Goal: Transaction & Acquisition: Purchase product/service

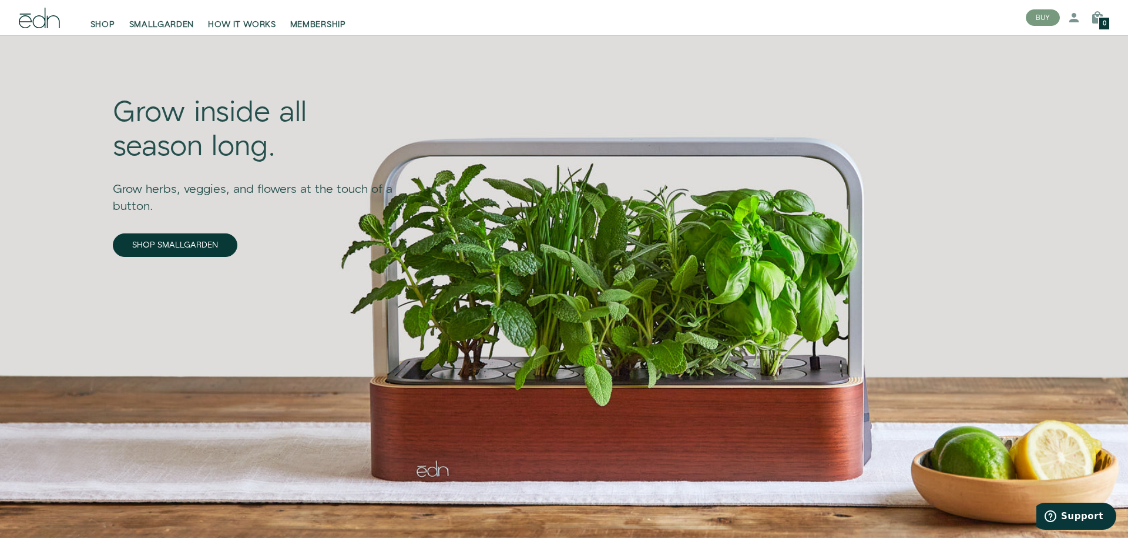
scroll to position [44, 0]
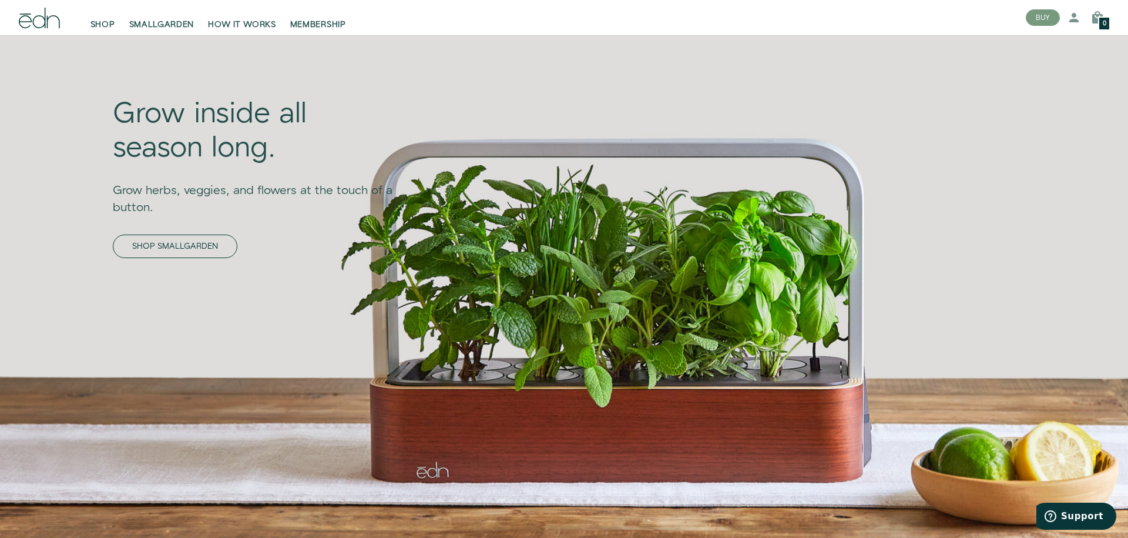
click at [203, 246] on link "SHOP SMALLGARDEN" at bounding box center [175, 247] width 125 height 24
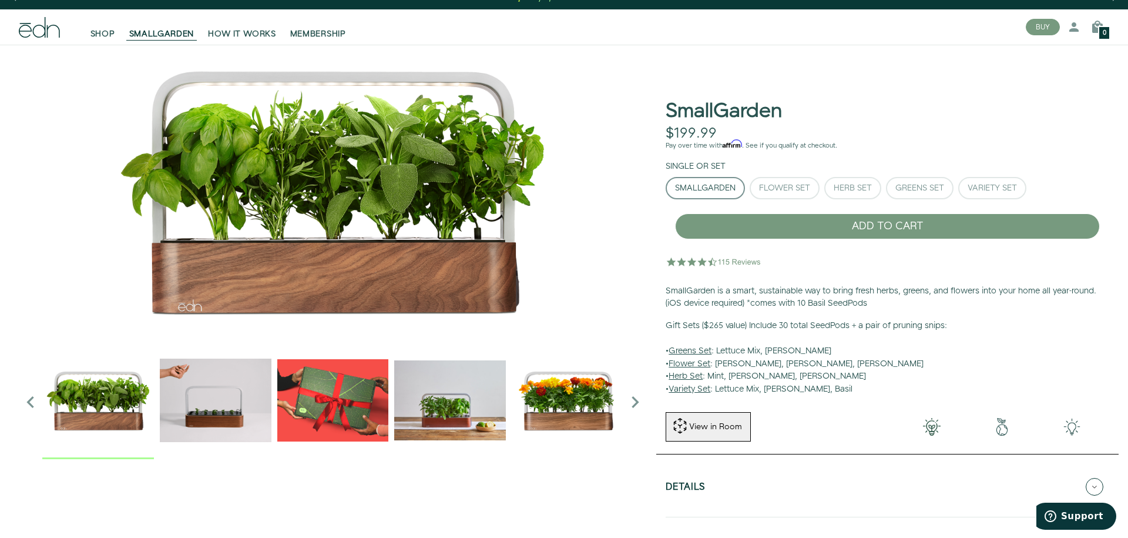
scroll to position [14, 0]
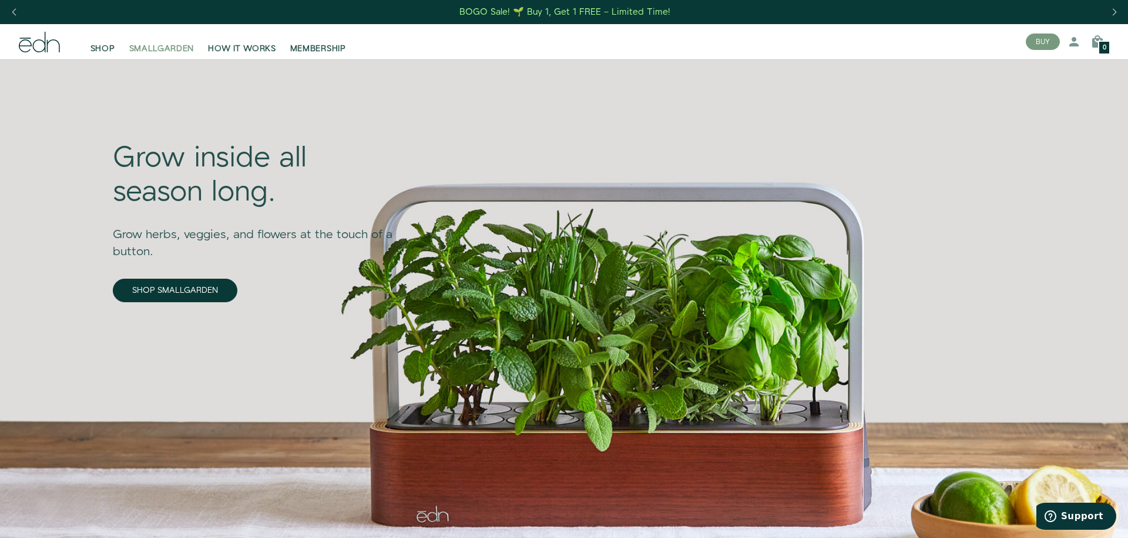
click at [169, 48] on span "SMALLGARDEN" at bounding box center [161, 49] width 65 height 12
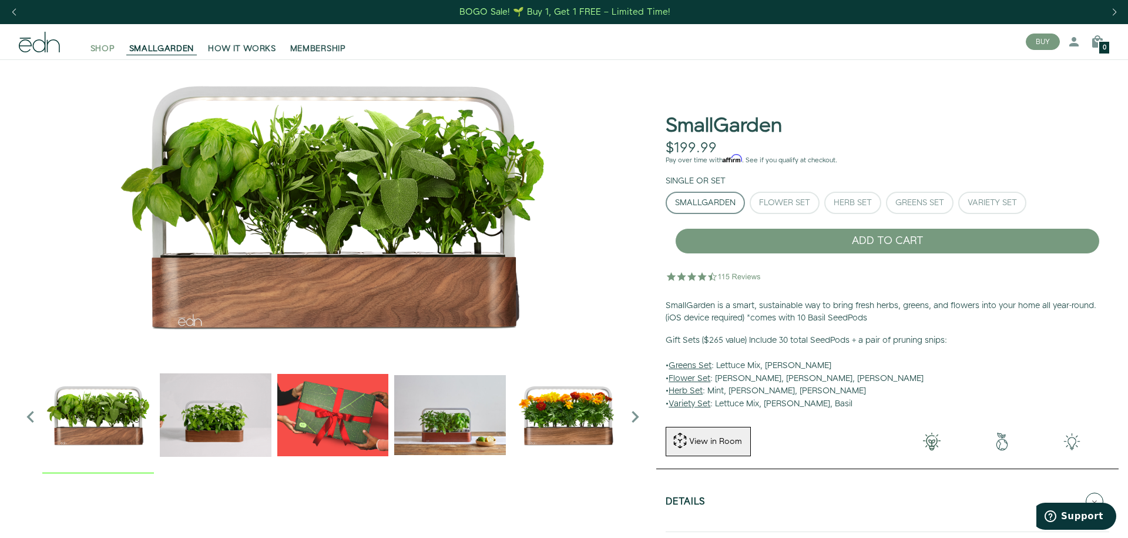
click at [109, 47] on span "SHOP" at bounding box center [103, 49] width 25 height 12
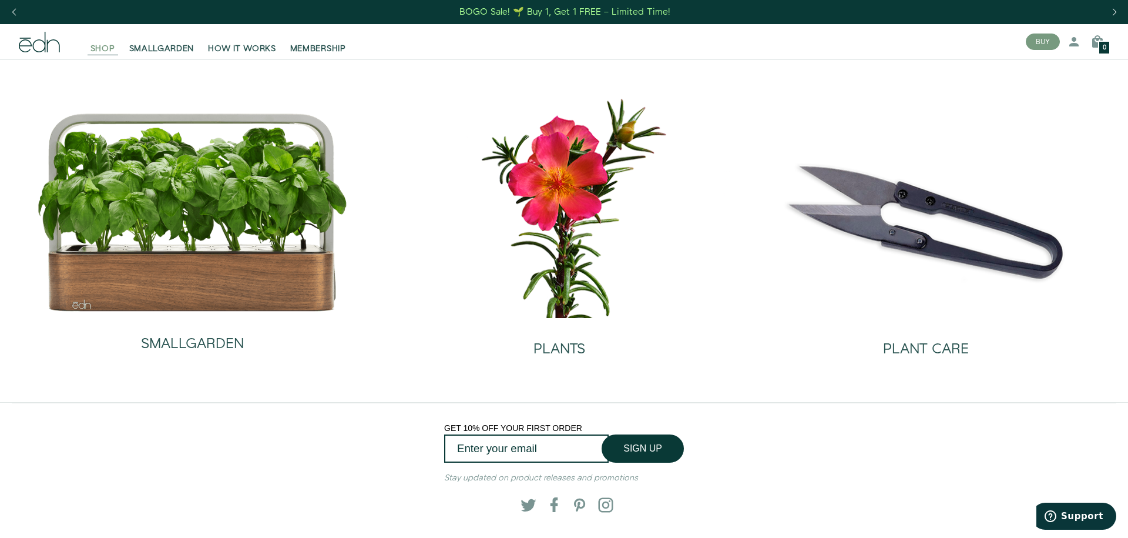
click at [98, 46] on span "SHOP" at bounding box center [103, 49] width 25 height 12
click at [12, 15] on div "Previous slide" at bounding box center [14, 12] width 16 height 26
click at [14, 10] on div "Previous slide" at bounding box center [14, 12] width 16 height 26
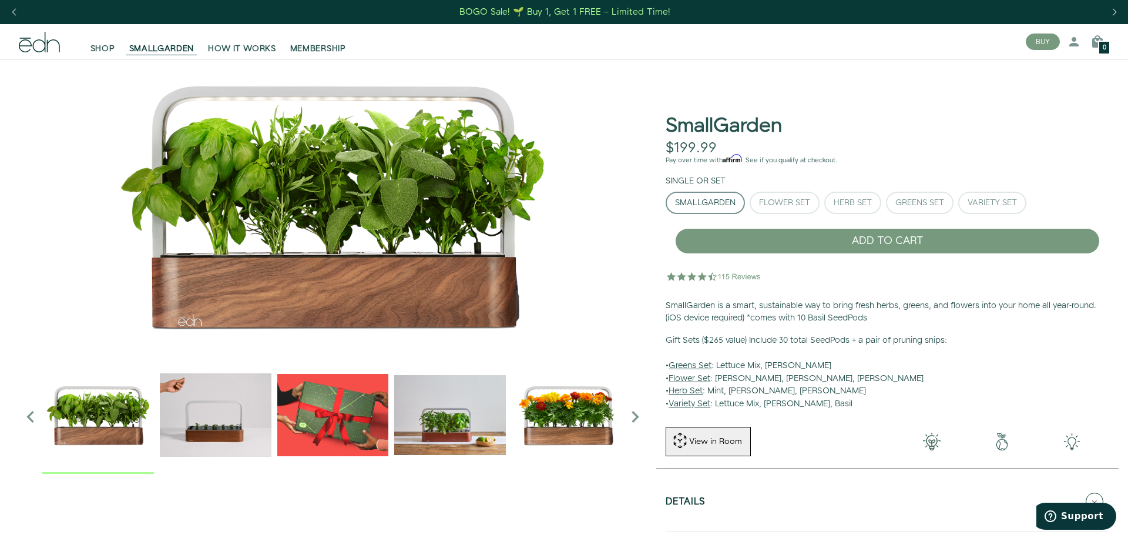
click at [637, 416] on icon "Next slide" at bounding box center [636, 417] width 24 height 24
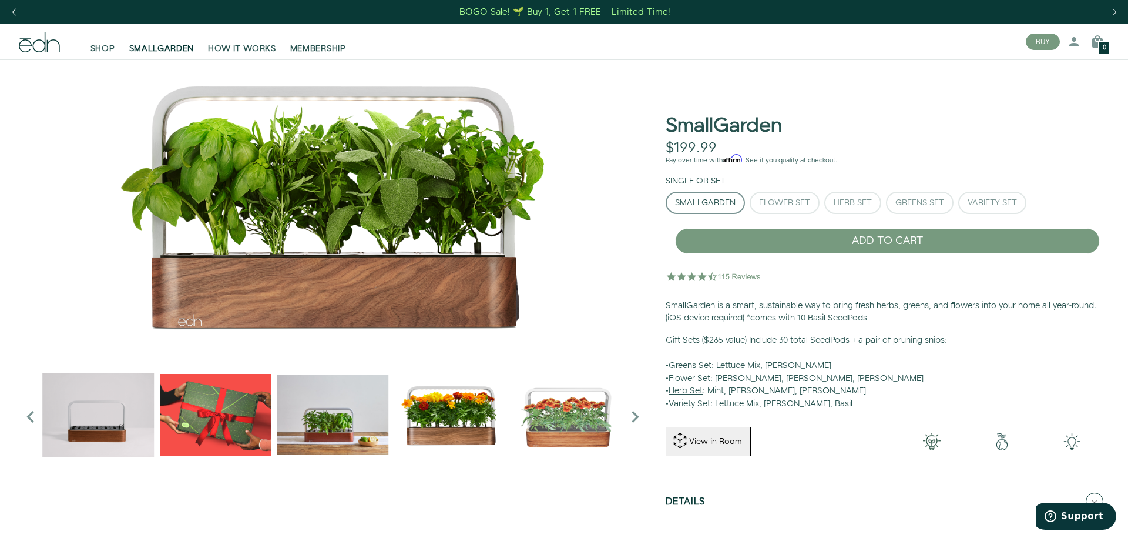
click at [634, 417] on icon "Next slide" at bounding box center [636, 417] width 24 height 24
click at [636, 414] on icon "Next slide" at bounding box center [636, 417] width 24 height 24
click at [923, 204] on div "Greens Set" at bounding box center [920, 203] width 49 height 8
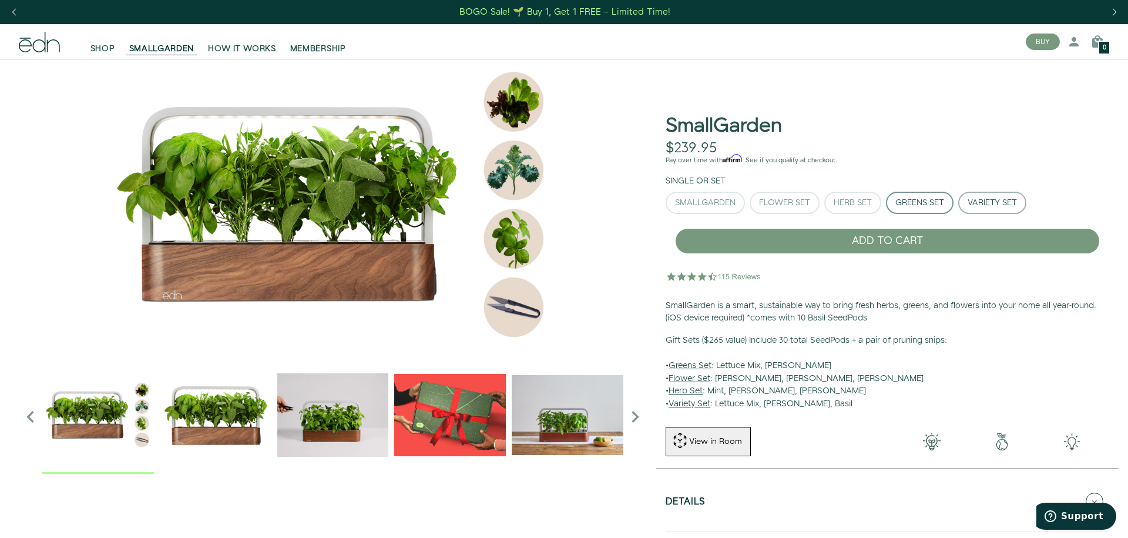
click at [980, 202] on div "Variety Set" at bounding box center [992, 203] width 49 height 8
